Goal: Find contact information: Find contact information

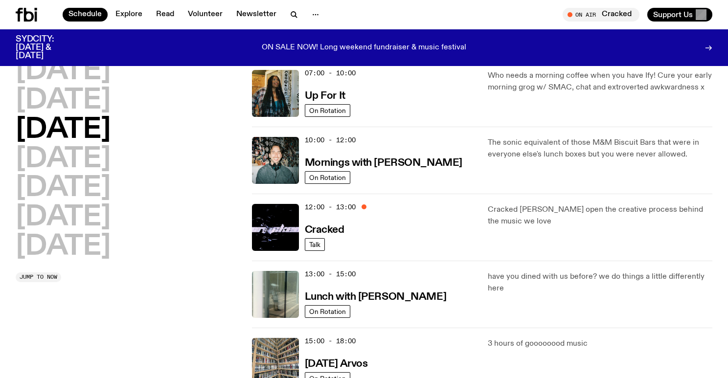
scroll to position [71, 0]
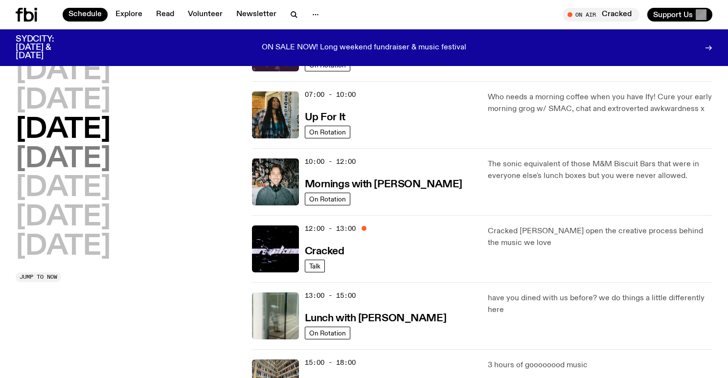
click at [93, 157] on h2 "Thursday" at bounding box center [63, 159] width 95 height 27
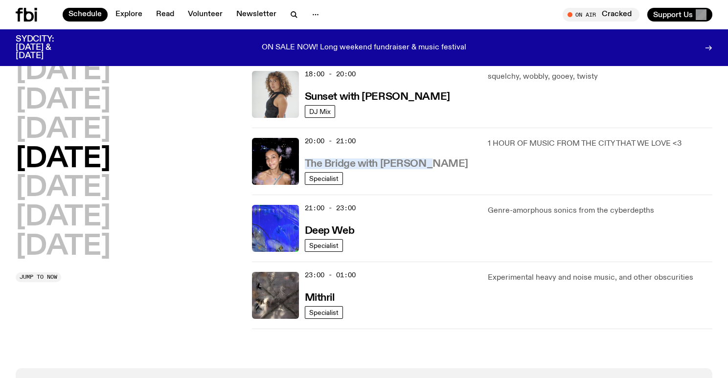
scroll to position [435, 0]
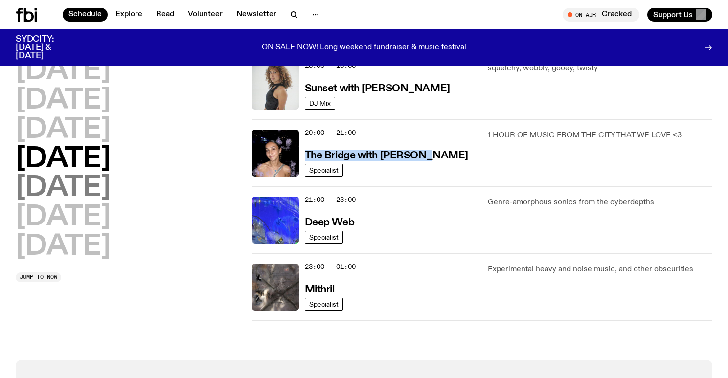
click at [57, 187] on h2 "Friday" at bounding box center [63, 188] width 95 height 27
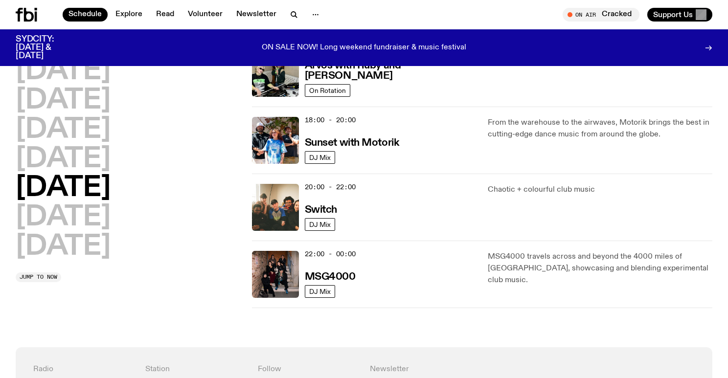
scroll to position [382, 0]
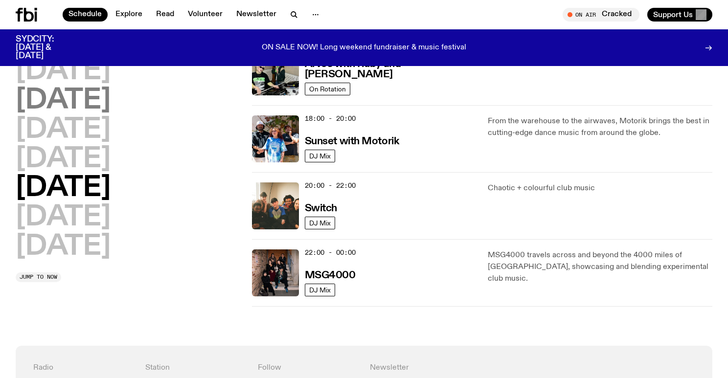
click at [98, 104] on h2 "Tuesday" at bounding box center [63, 100] width 95 height 27
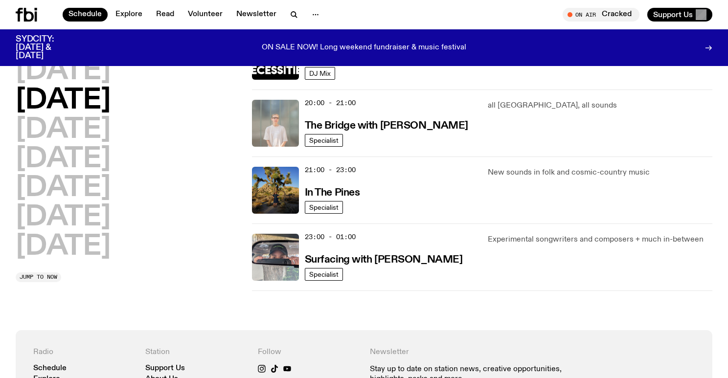
scroll to position [470, 0]
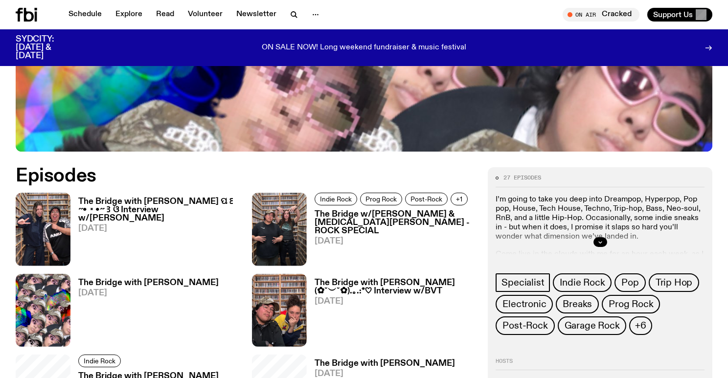
scroll to position [441, 0]
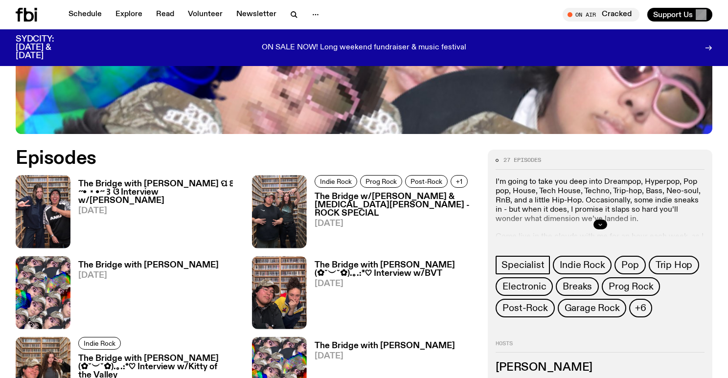
click at [597, 222] on icon "button" at bounding box center [600, 225] width 6 height 6
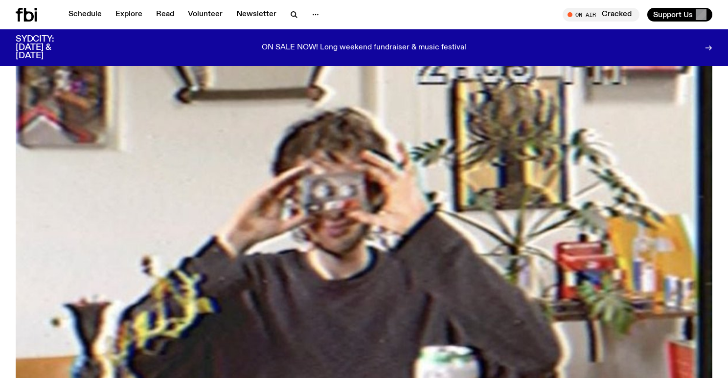
scroll to position [414, 0]
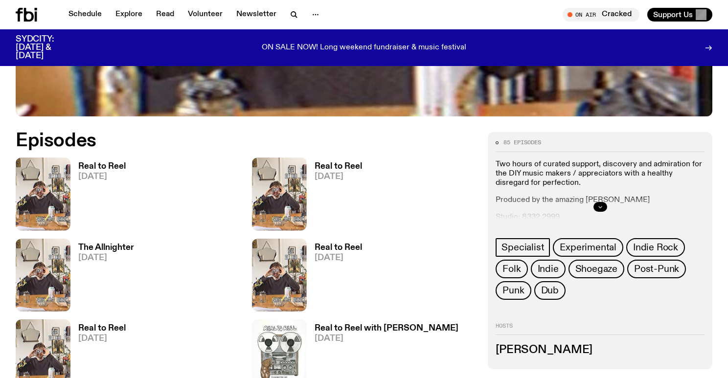
click at [603, 202] on button "button" at bounding box center [600, 207] width 14 height 10
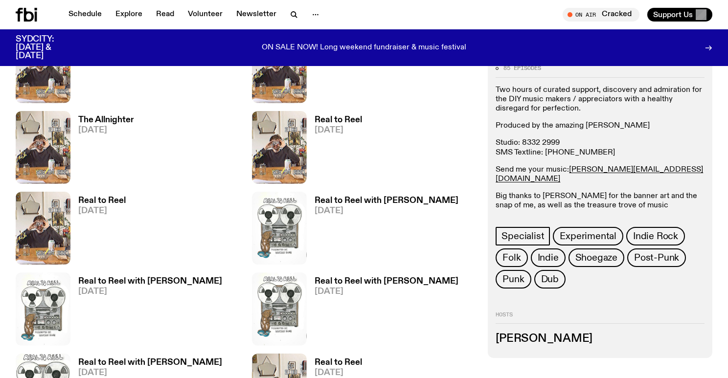
scroll to position [552, 0]
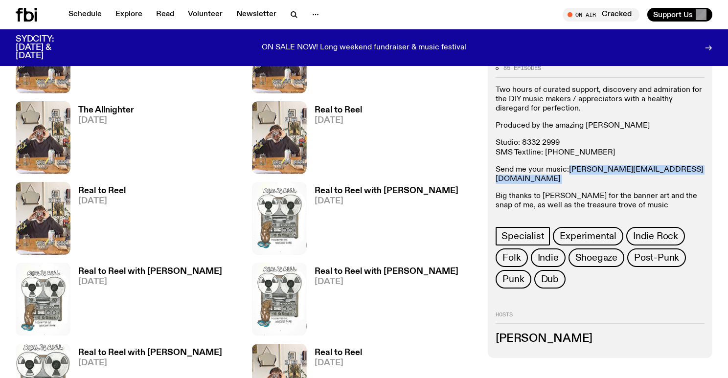
drag, startPoint x: 649, startPoint y: 170, endPoint x: 569, endPoint y: 168, distance: 79.3
click at [569, 168] on p "Send me your music: jasper.c@fbiradio.com" at bounding box center [600, 174] width 209 height 19
copy p "jasper.c@fbiradio.com"
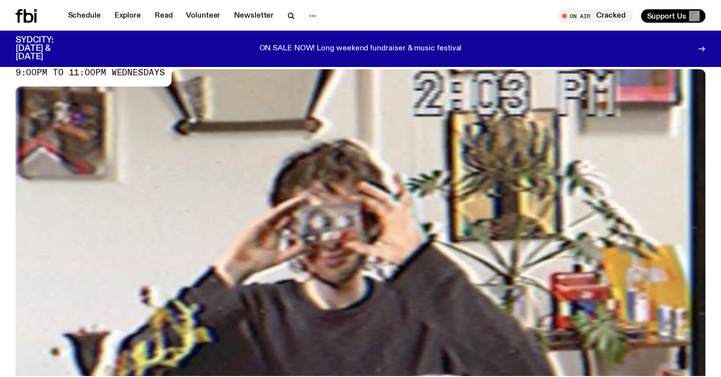
scroll to position [0, 0]
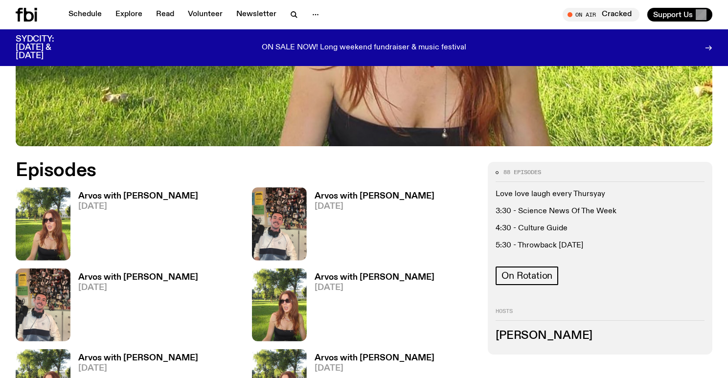
scroll to position [487, 0]
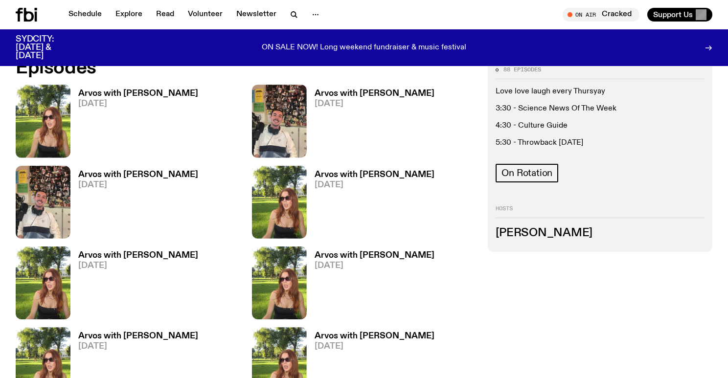
click at [517, 229] on h3 "[PERSON_NAME]" at bounding box center [600, 233] width 209 height 11
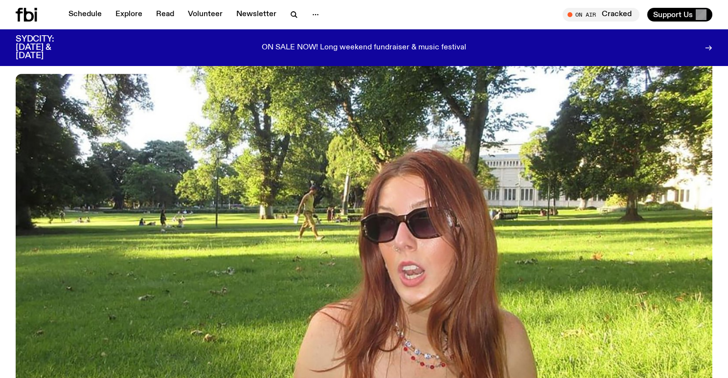
scroll to position [24, 0]
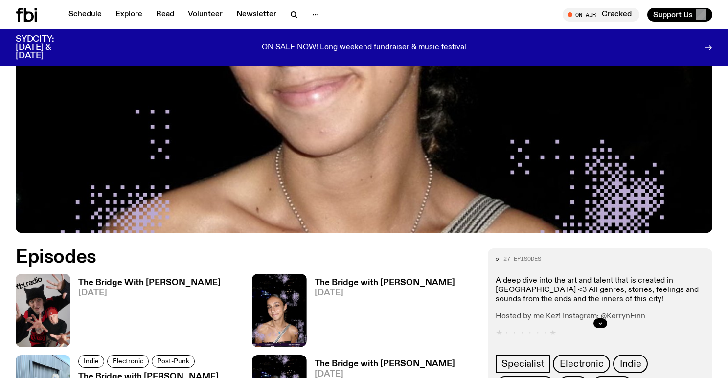
scroll to position [343, 0]
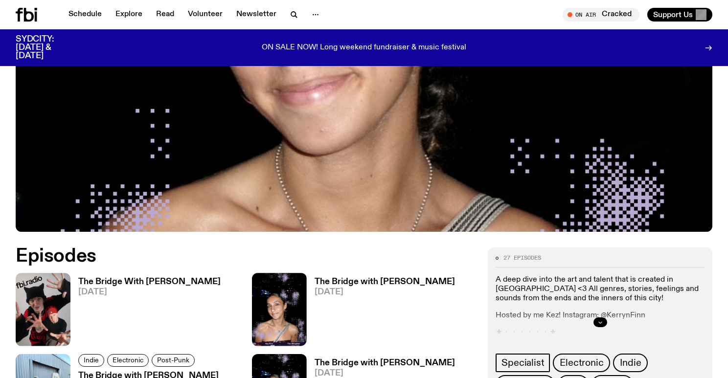
click at [597, 317] on button "button" at bounding box center [600, 322] width 14 height 10
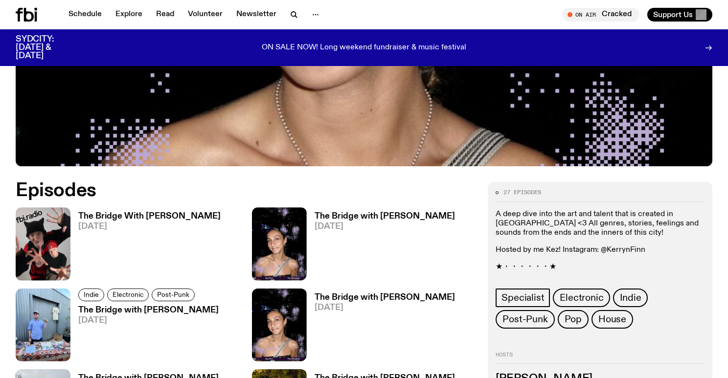
scroll to position [416, 0]
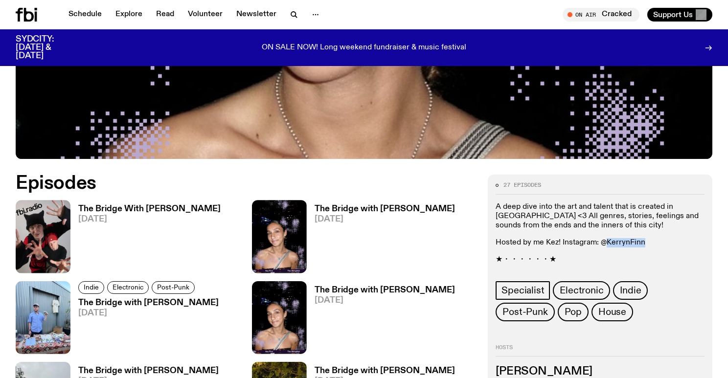
drag, startPoint x: 607, startPoint y: 200, endPoint x: 645, endPoint y: 199, distance: 38.6
click at [645, 238] on p "Hosted by me Kez! Instagram: @KerrynFinn" at bounding box center [600, 242] width 209 height 9
copy p "KerrynFinn"
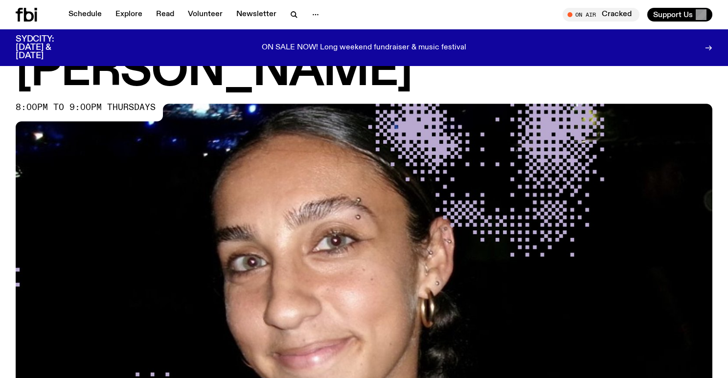
scroll to position [0, 0]
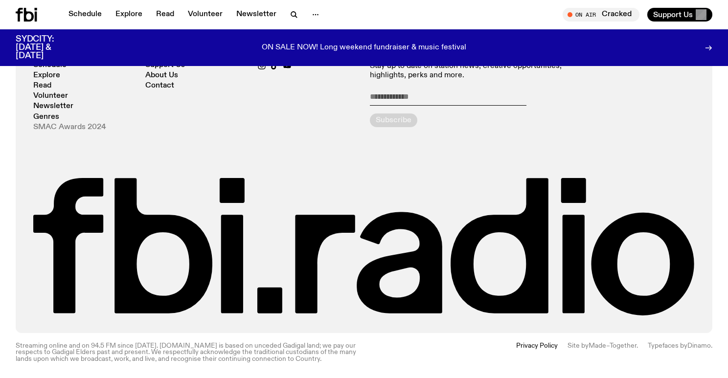
scroll to position [1942, 0]
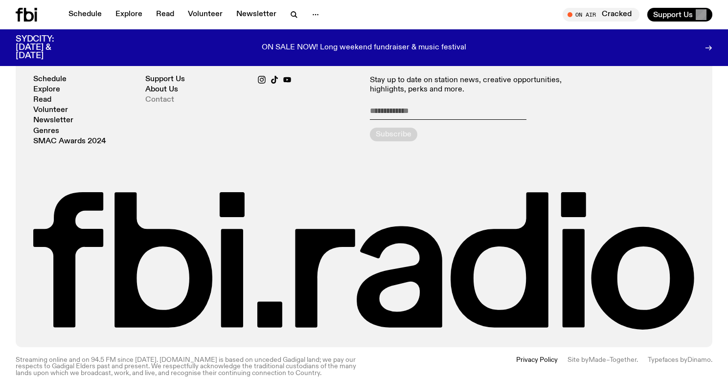
click at [152, 102] on link "Contact" at bounding box center [159, 99] width 29 height 7
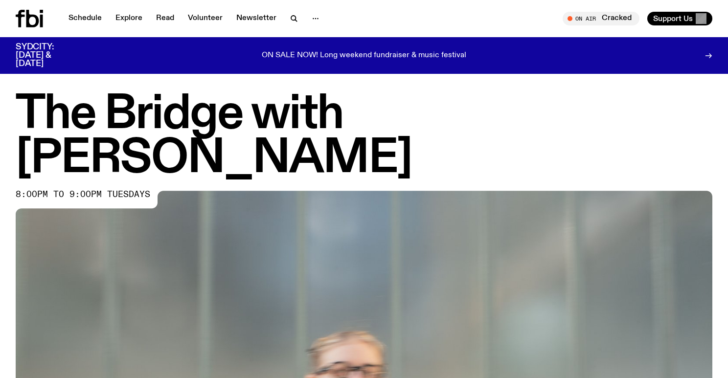
scroll to position [48, 0]
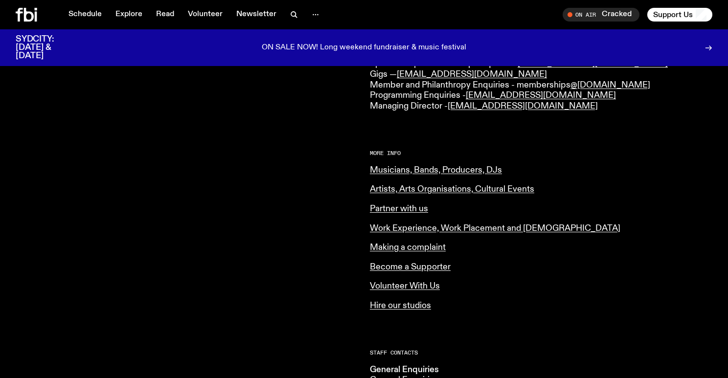
scroll to position [336, 0]
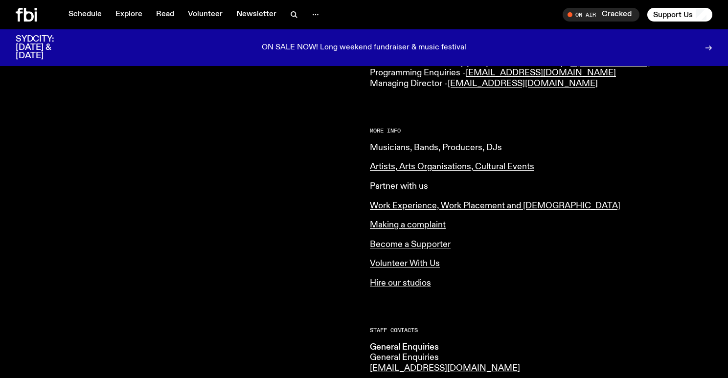
click at [392, 146] on link "Musicians, Bands, Producers, DJs" at bounding box center [436, 147] width 132 height 9
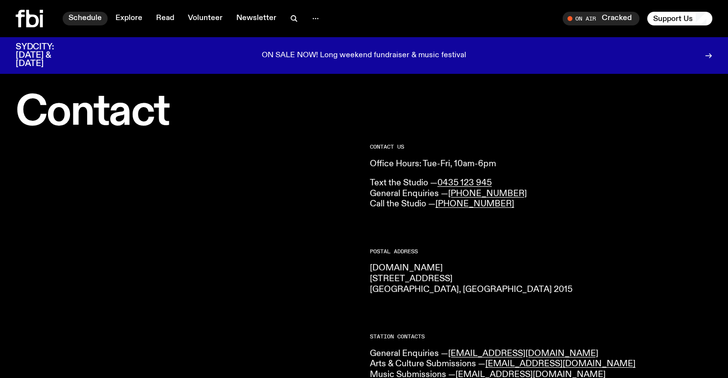
click at [95, 18] on link "Schedule" at bounding box center [85, 19] width 45 height 14
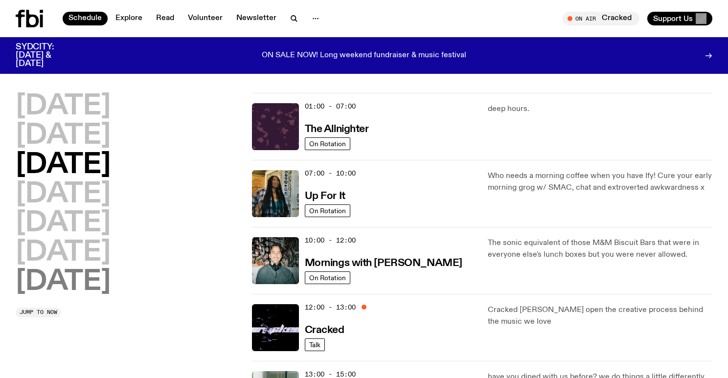
click at [90, 288] on h2 "[DATE]" at bounding box center [63, 282] width 95 height 27
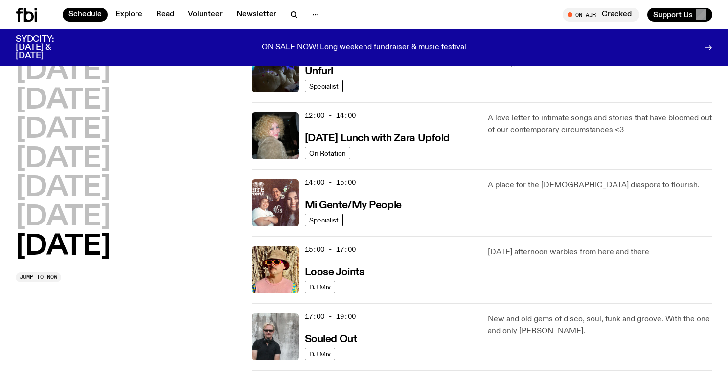
scroll to position [387, 0]
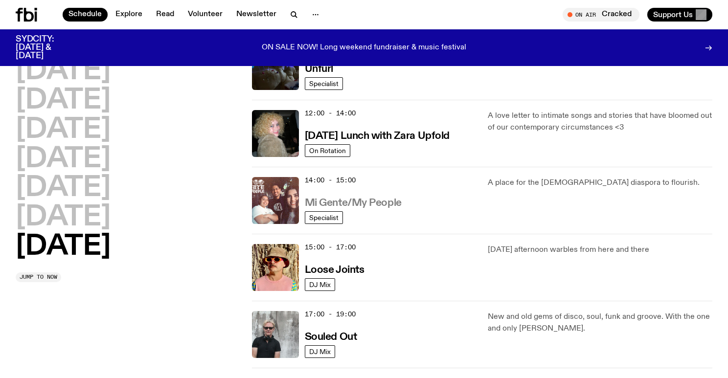
click at [375, 204] on h3 "Mi Gente/My People" at bounding box center [353, 203] width 97 height 10
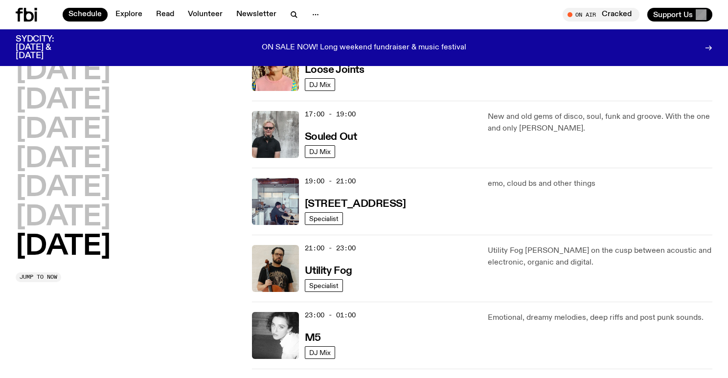
scroll to position [584, 0]
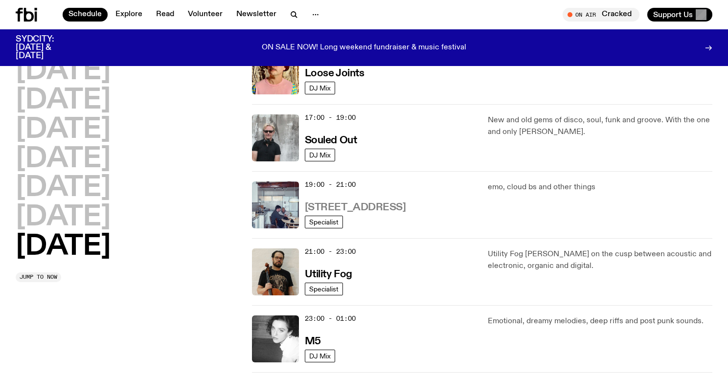
click at [368, 205] on h3 "[STREET_ADDRESS]" at bounding box center [355, 208] width 101 height 10
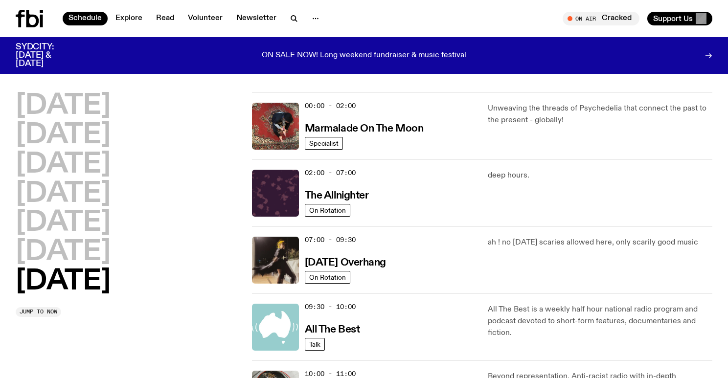
scroll to position [1, 0]
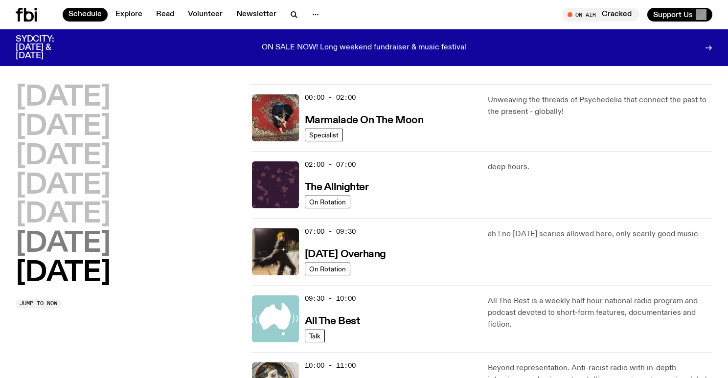
click at [81, 241] on h2 "[DATE]" at bounding box center [63, 243] width 95 height 27
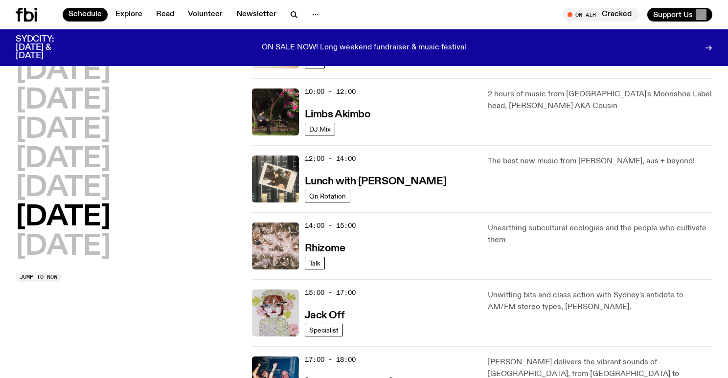
scroll to position [284, 0]
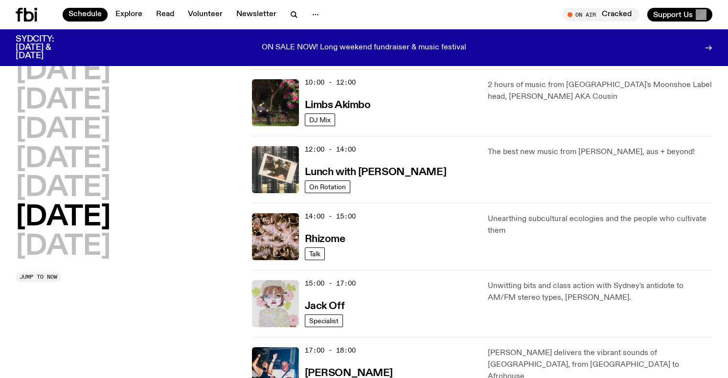
click at [272, 301] on img at bounding box center [275, 303] width 47 height 47
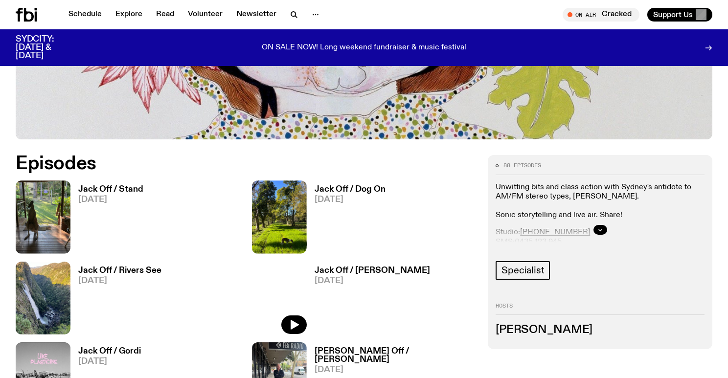
scroll to position [393, 0]
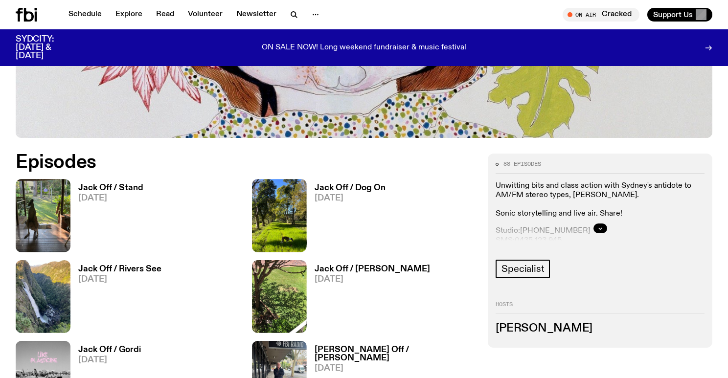
click at [605, 224] on div at bounding box center [600, 228] width 209 height 31
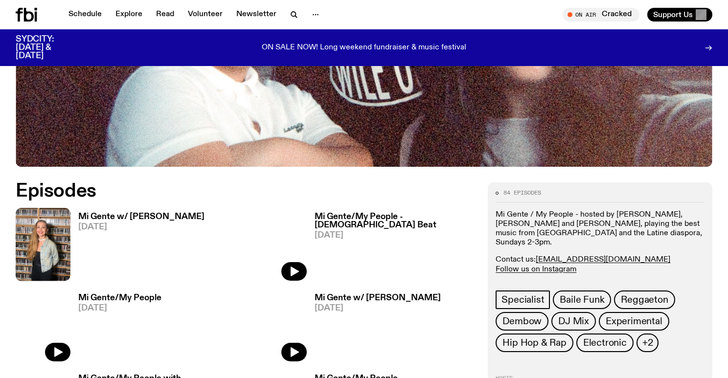
scroll to position [375, 0]
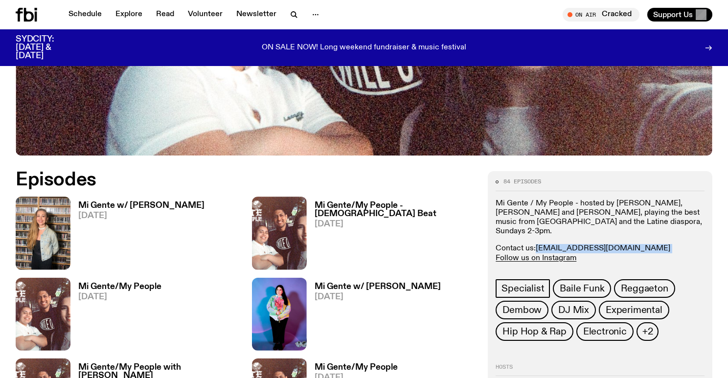
drag, startPoint x: 620, startPoint y: 240, endPoint x: 539, endPoint y: 235, distance: 81.3
click at [539, 244] on p "Contact us: migente@fbiradio.com Follow us on Instagram" at bounding box center [600, 253] width 209 height 19
copy p "migente@fbiradio.com"
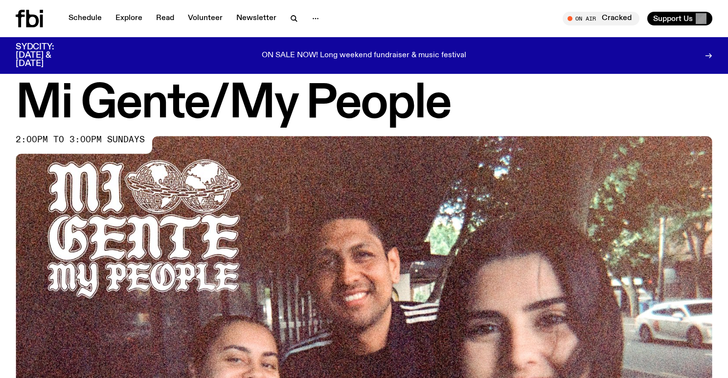
scroll to position [0, 0]
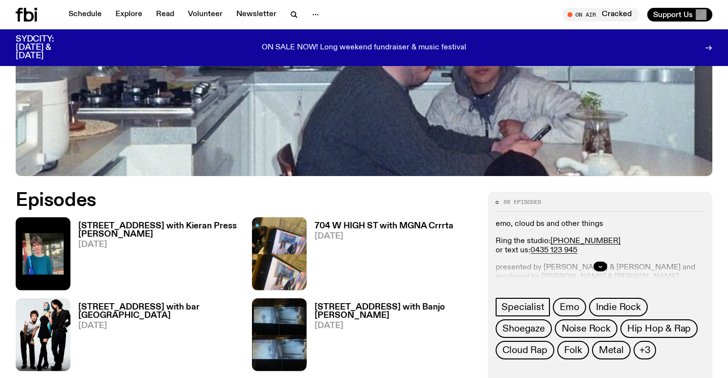
scroll to position [355, 0]
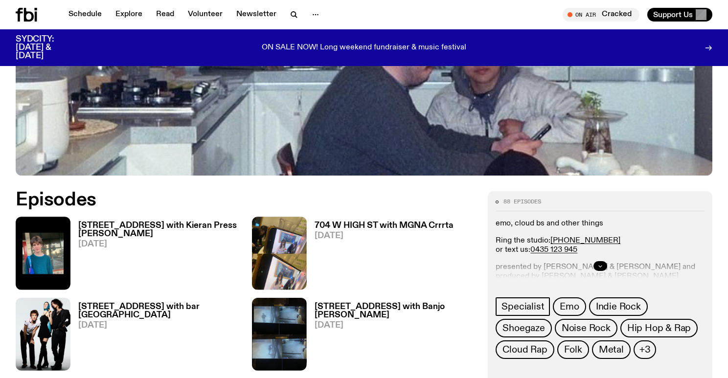
click at [597, 263] on icon "button" at bounding box center [600, 266] width 6 height 6
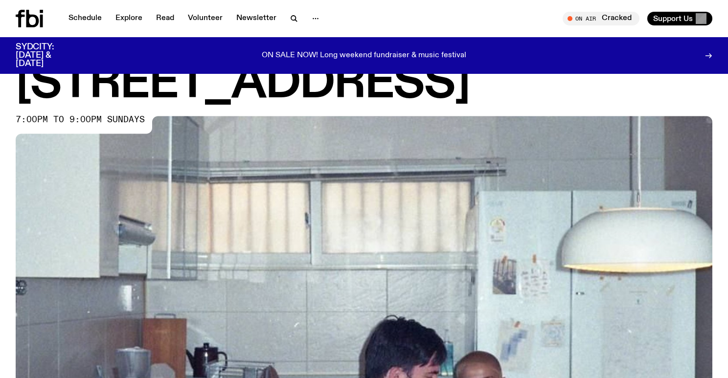
scroll to position [0, 0]
